Goal: Information Seeking & Learning: Find specific page/section

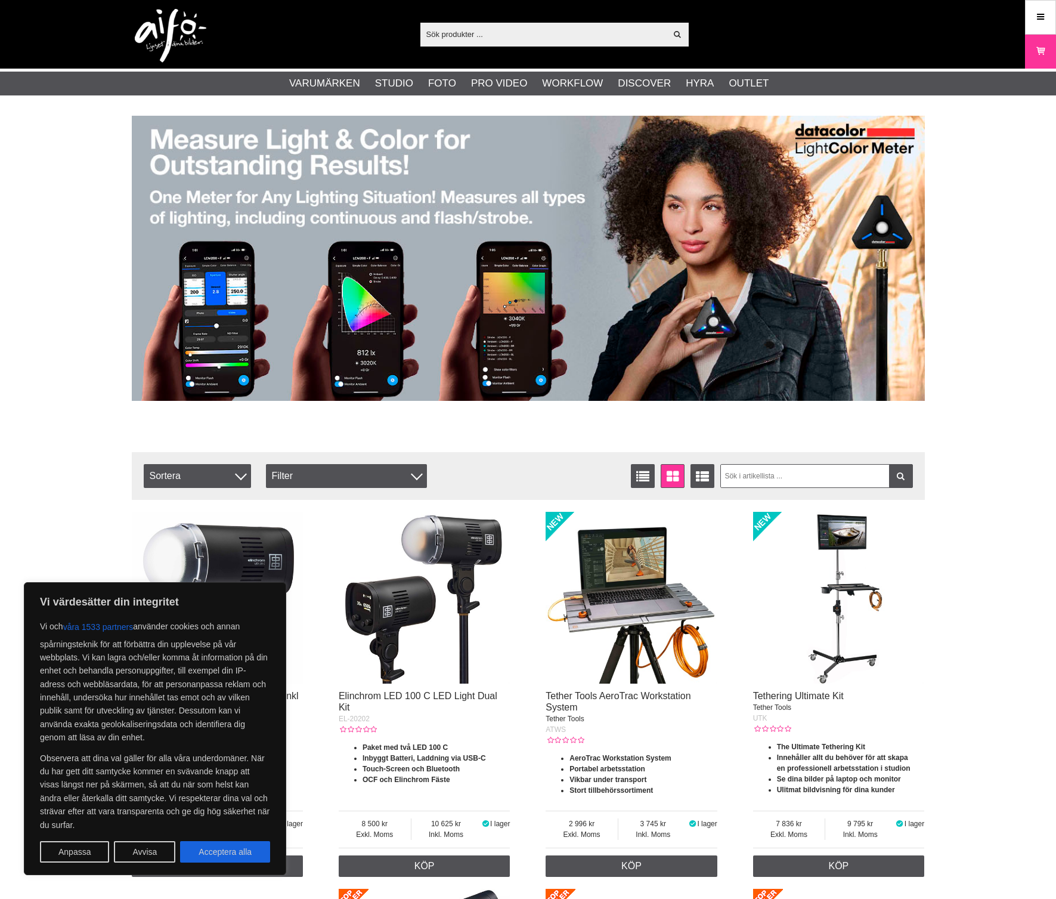
click at [564, 32] on input "text" at bounding box center [543, 34] width 246 height 18
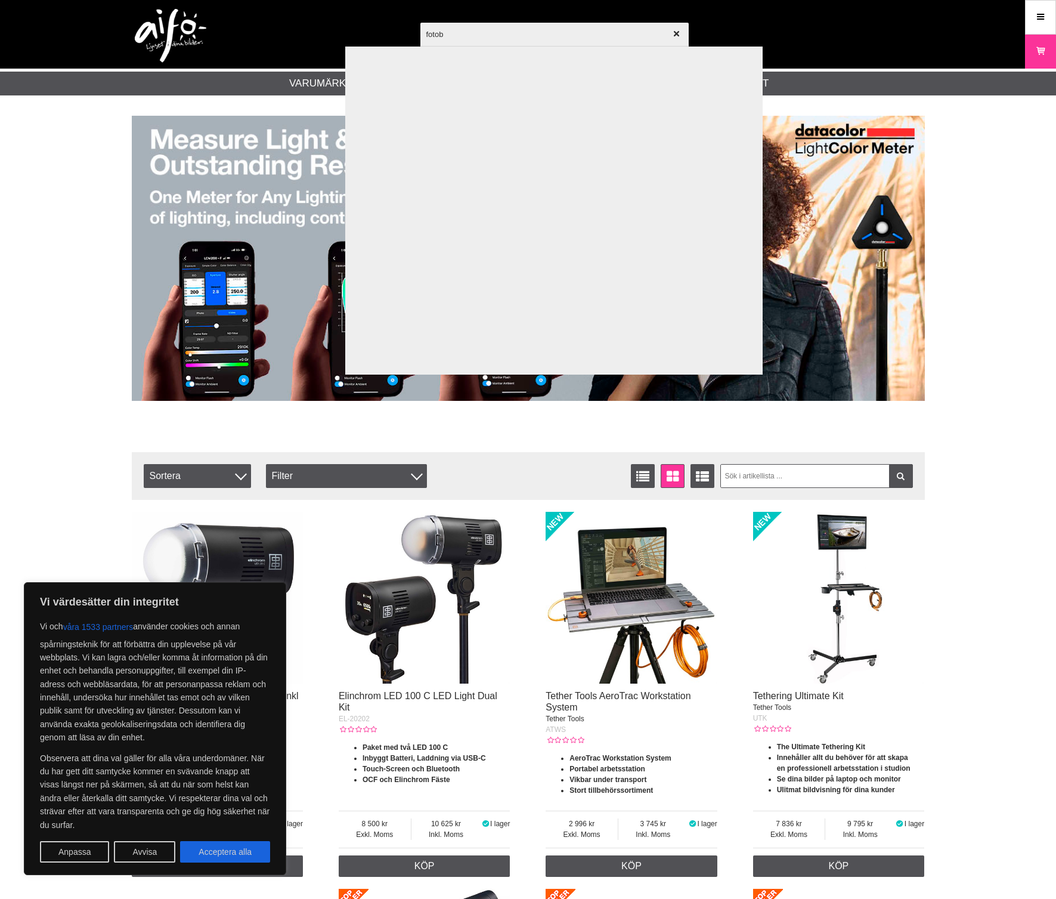
type input "fotobo"
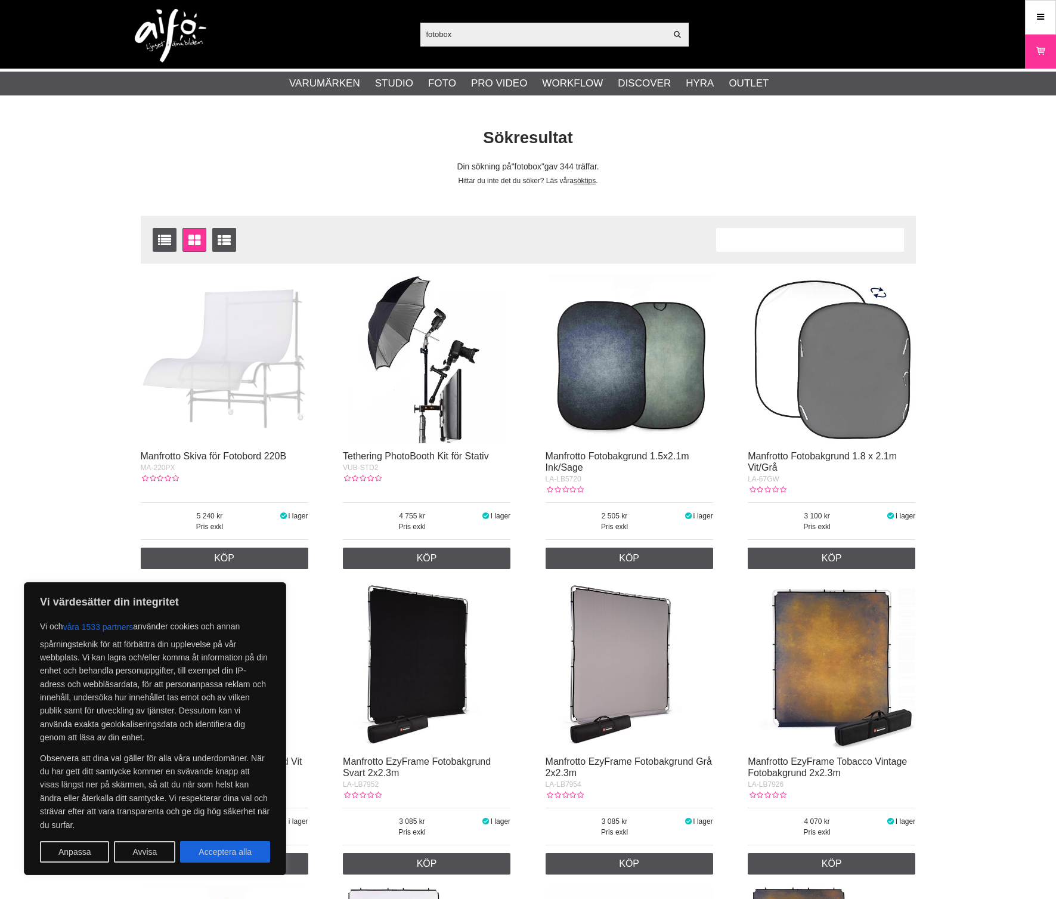
scroll to position [398, 0]
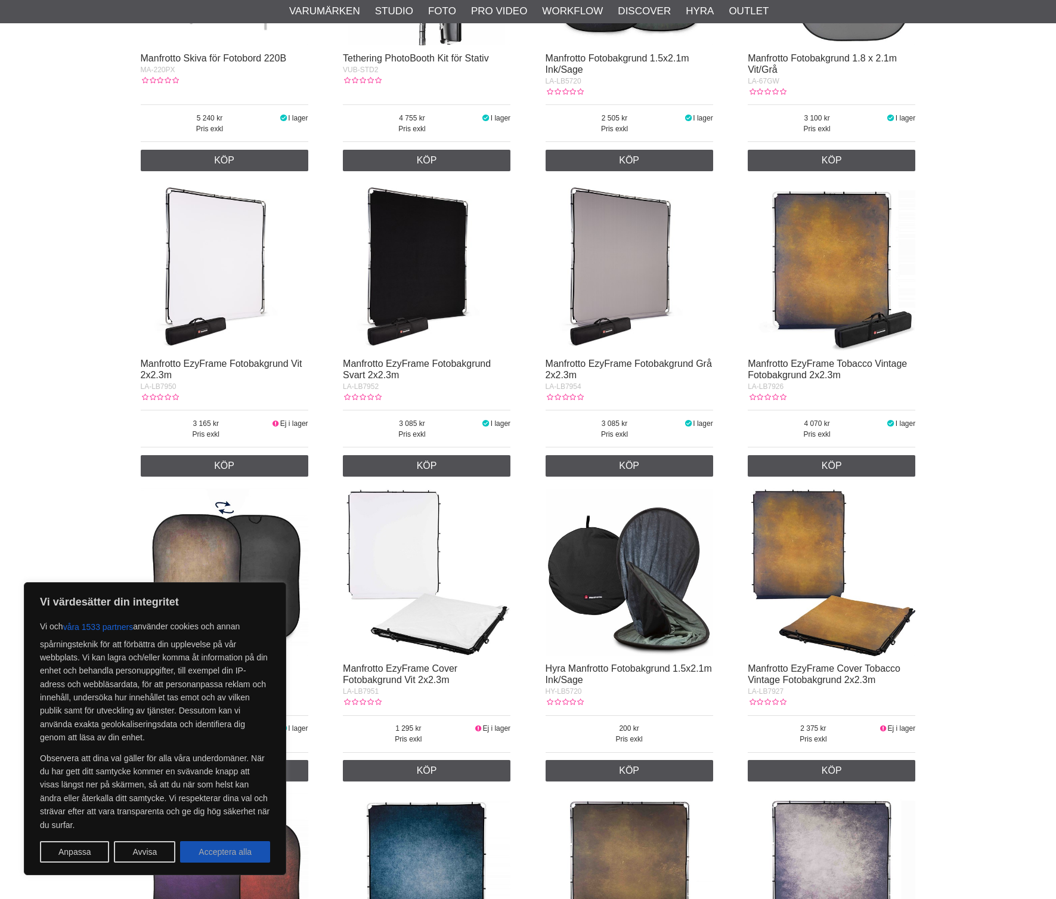
click at [250, 852] on button "Acceptera alla" at bounding box center [225, 851] width 90 height 21
checkbox input "true"
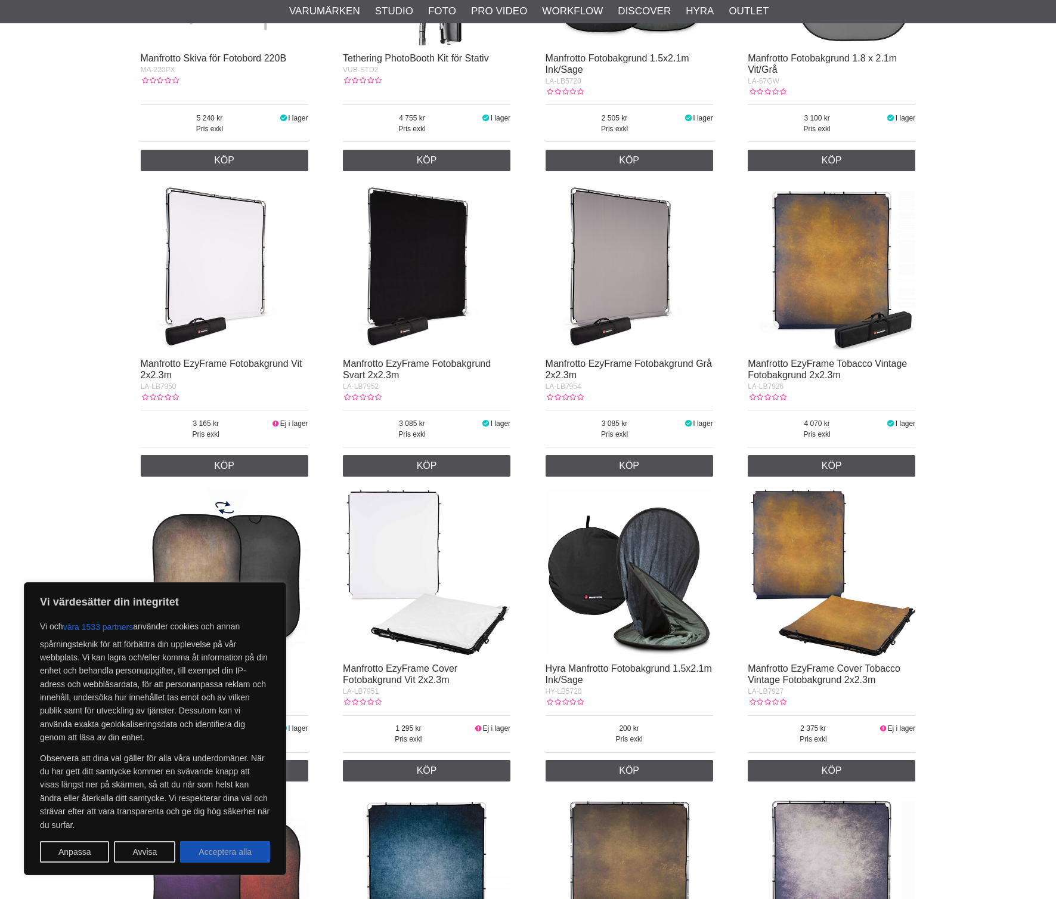
checkbox input "true"
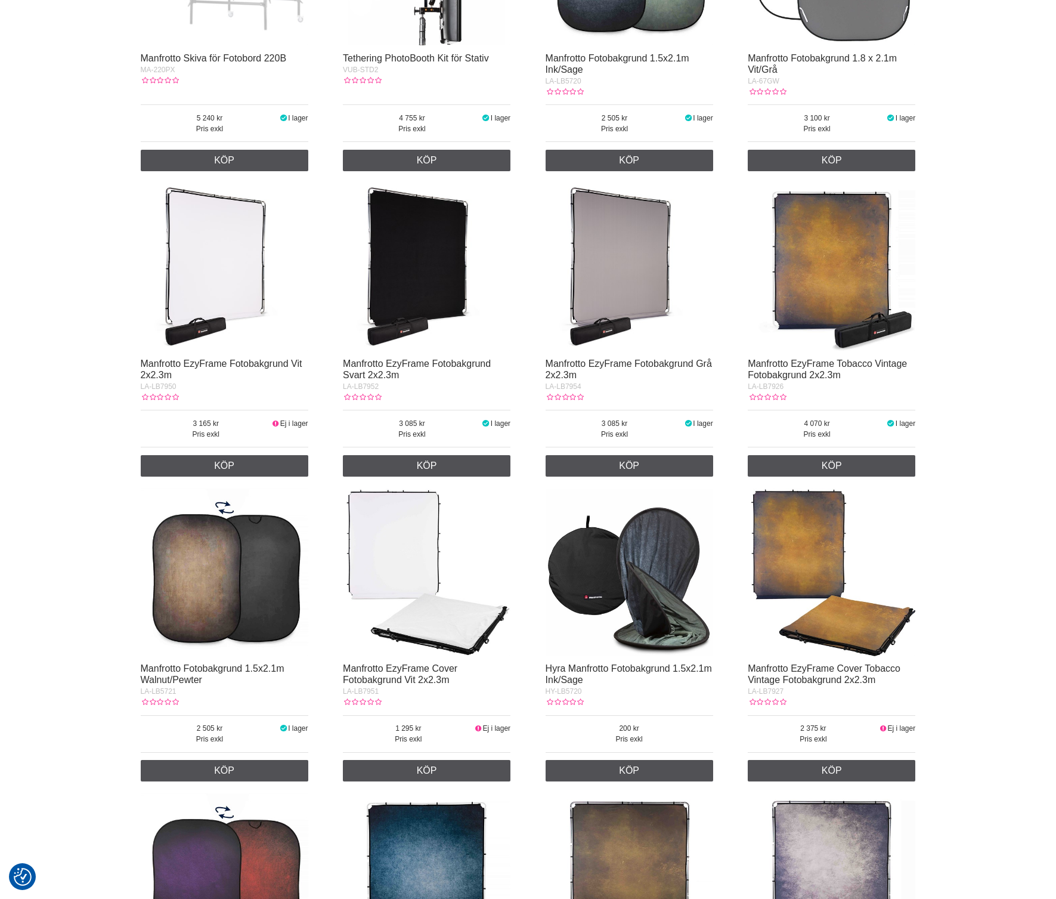
scroll to position [0, 0]
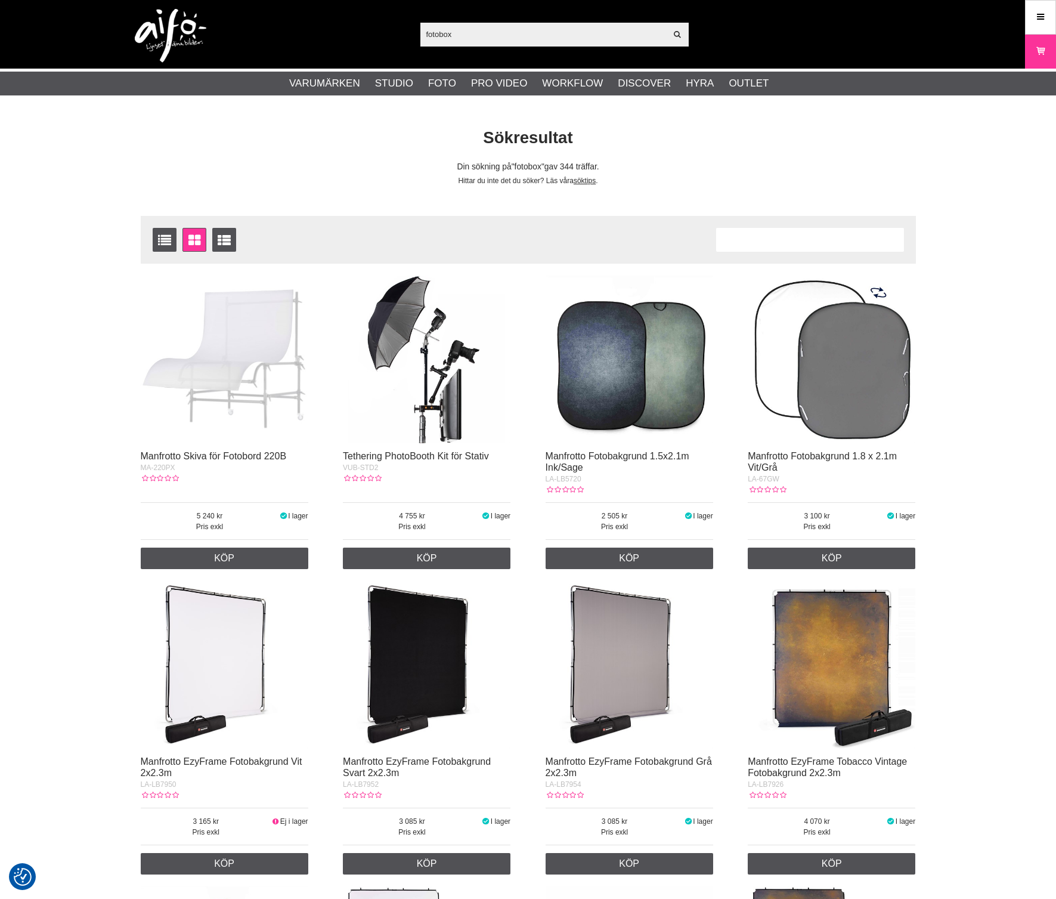
click at [842, 246] on div "Antal artiklar 344" at bounding box center [810, 240] width 188 height 24
click at [784, 237] on div "Antal artiklar 344" at bounding box center [810, 240] width 188 height 24
drag, startPoint x: 584, startPoint y: 45, endPoint x: 586, endPoint y: 39, distance: 6.1
click at [584, 44] on div "fotobox Visa alla" at bounding box center [554, 35] width 268 height 24
click at [586, 33] on input "fotobox" at bounding box center [543, 34] width 246 height 18
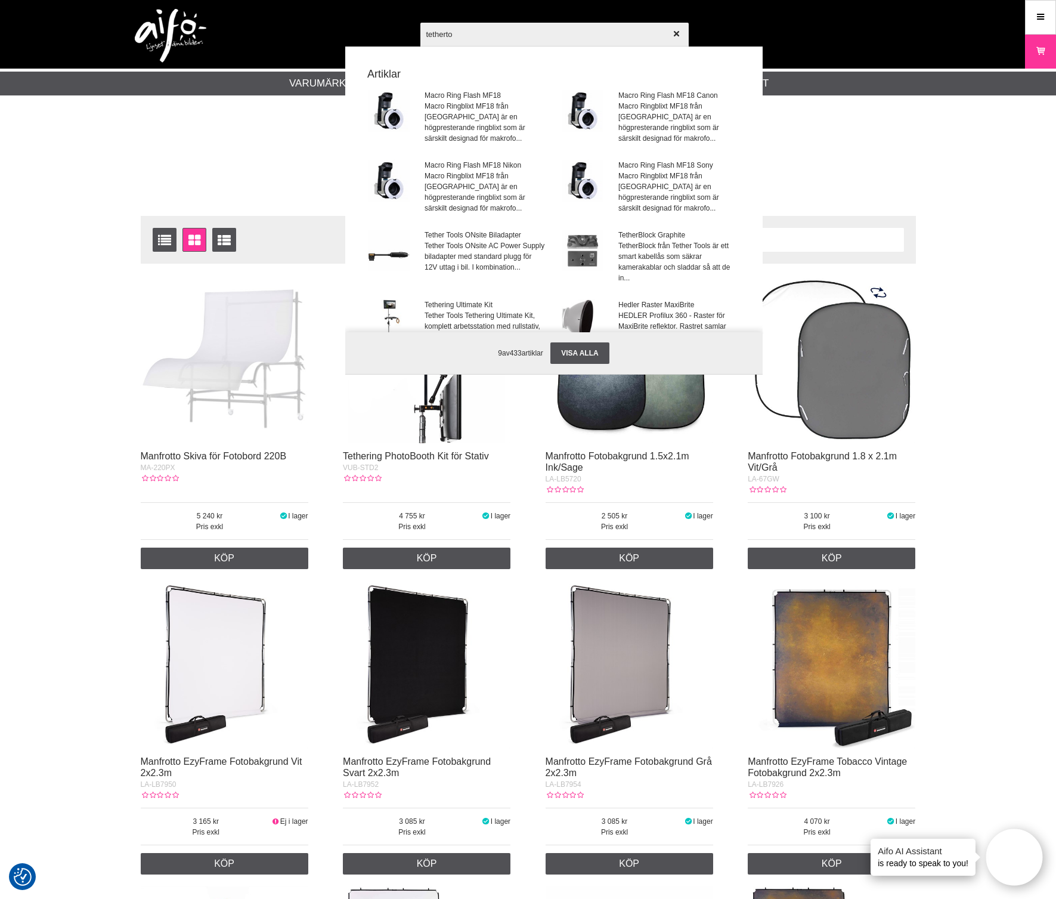
type input "tethertoo"
